Goal: Find specific page/section: Find specific page/section

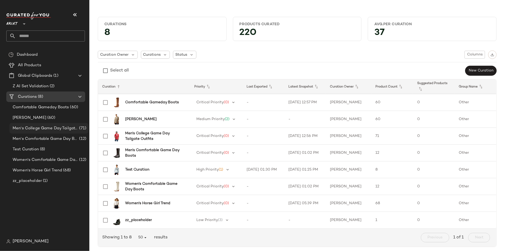
click at [47, 129] on span "Men's College Game Day Tailgate Outfits" at bounding box center [45, 128] width 65 height 6
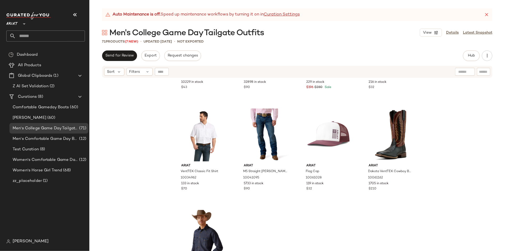
scroll to position [1642, 0]
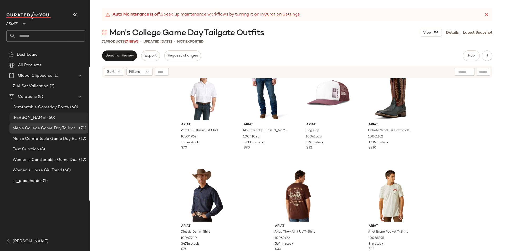
click at [55, 116] on div "[PERSON_NAME] (60)" at bounding box center [48, 118] width 75 height 6
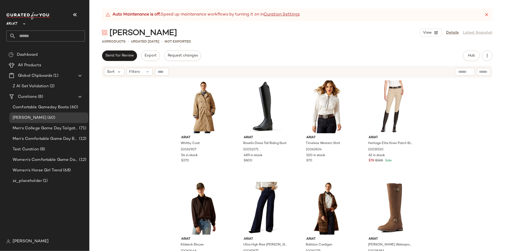
scroll to position [79, 0]
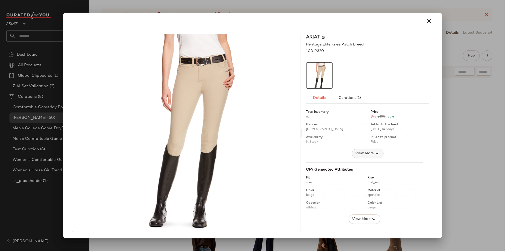
click at [366, 152] on span "View More" at bounding box center [364, 153] width 19 height 6
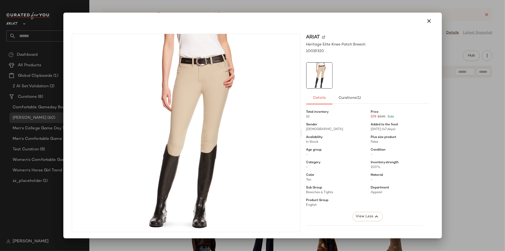
click at [329, 197] on div "Total inventory 62 Price $78 $130 Sale Gender [DEMOGRAPHIC_DATA] Added to the f…" at bounding box center [367, 164] width 123 height 115
